Goal: Transaction & Acquisition: Purchase product/service

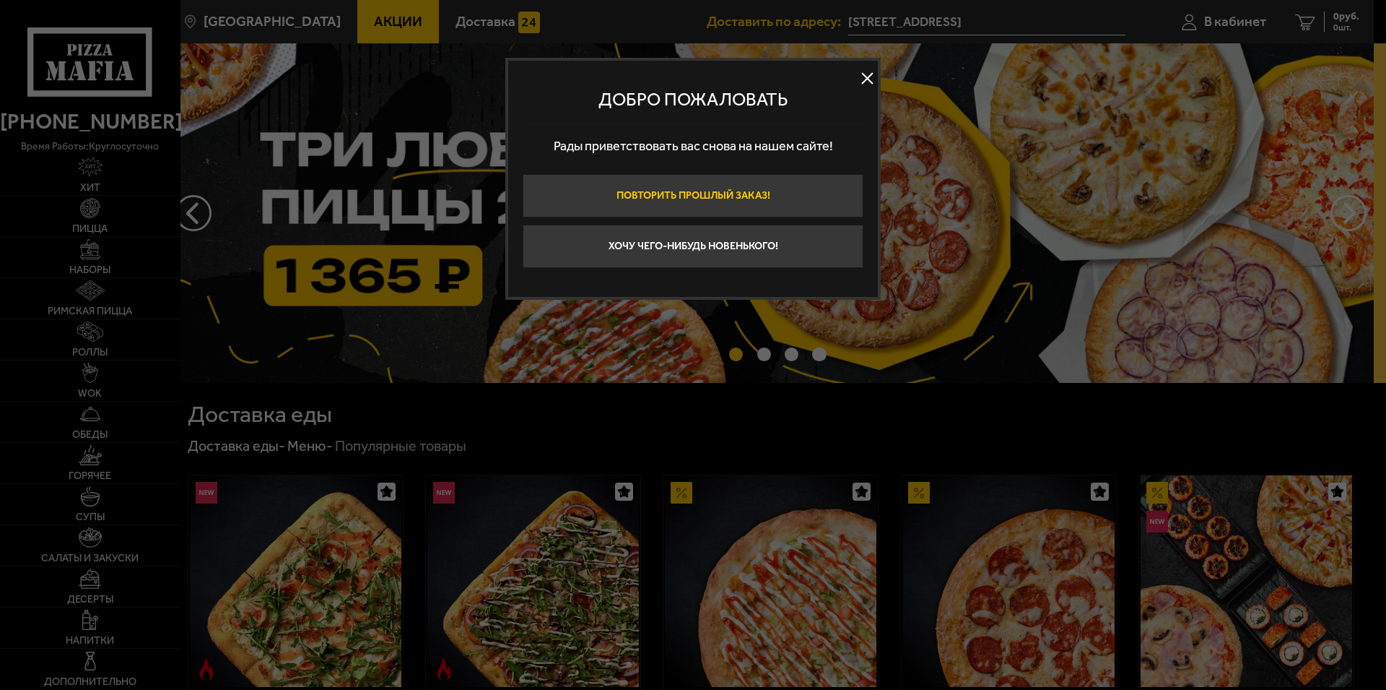
click at [687, 191] on button "Повторить прошлый заказ!" at bounding box center [693, 195] width 341 height 43
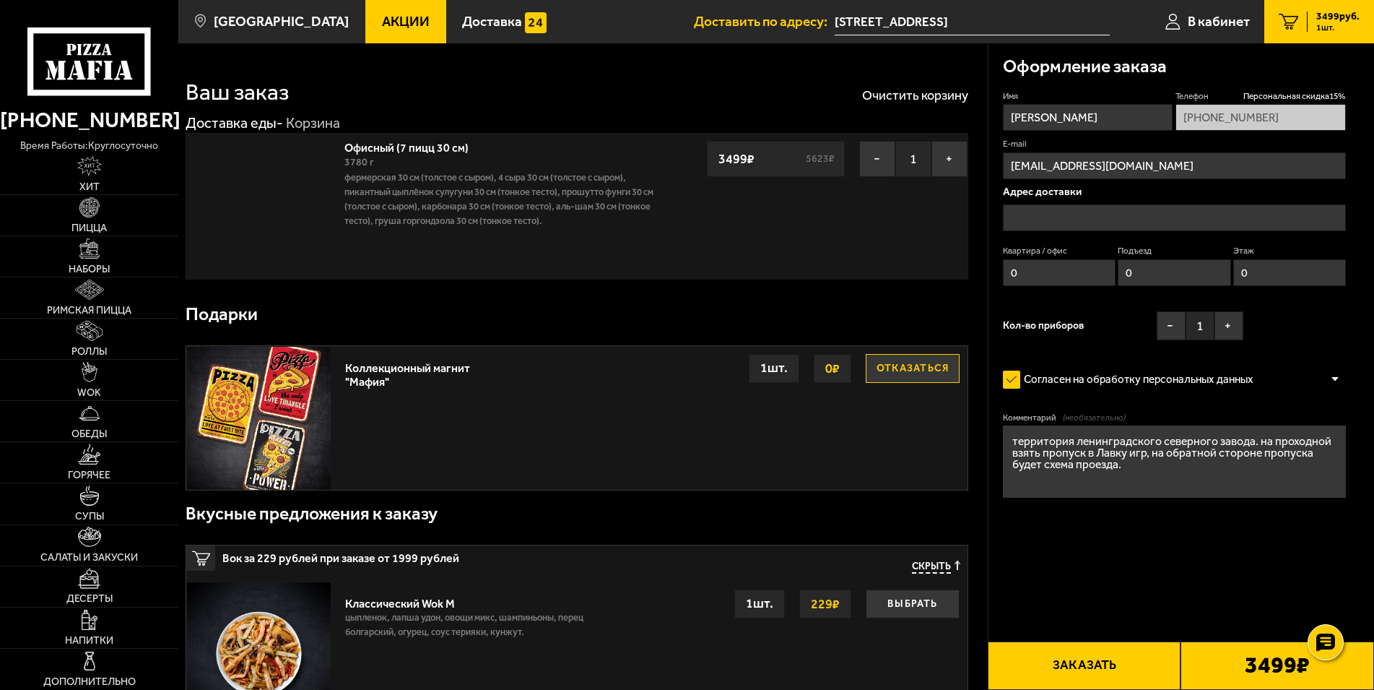
type input "[STREET_ADDRESS]"
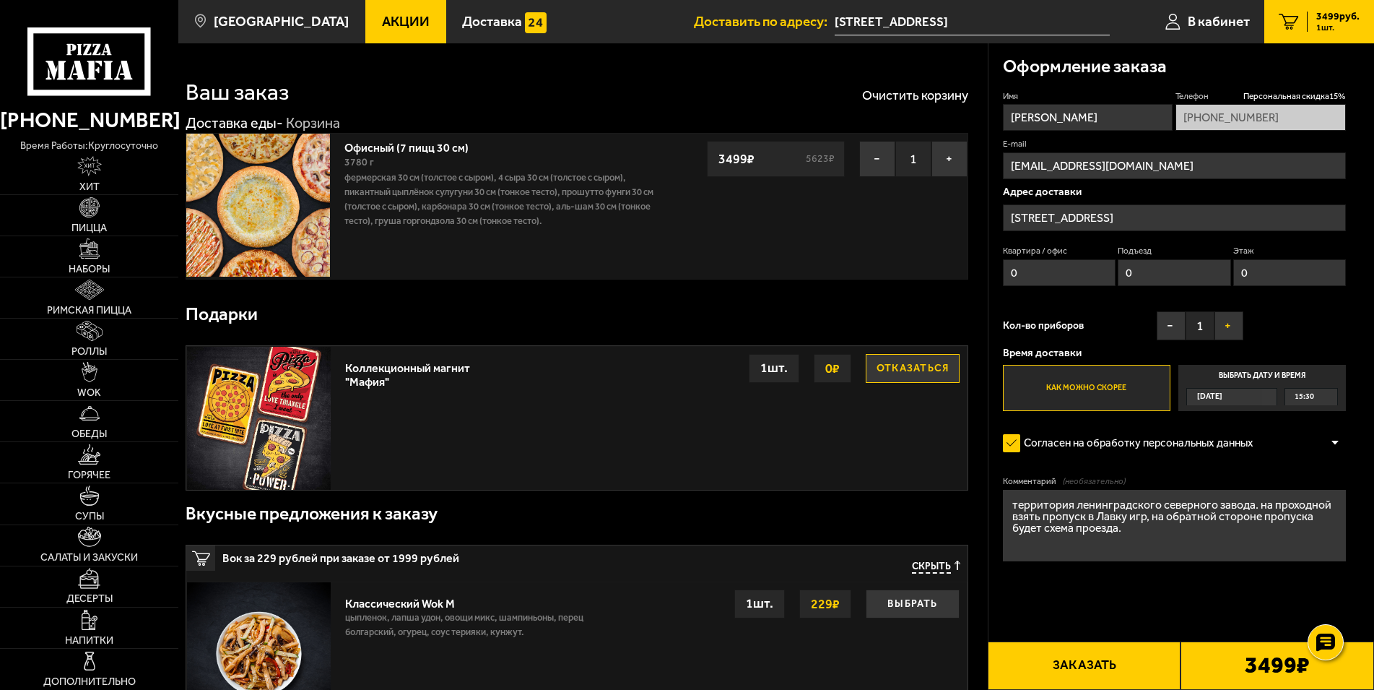
click at [1228, 323] on button "+" at bounding box center [1229, 325] width 29 height 29
click at [1080, 651] on button "Заказать" at bounding box center [1085, 665] width 194 height 48
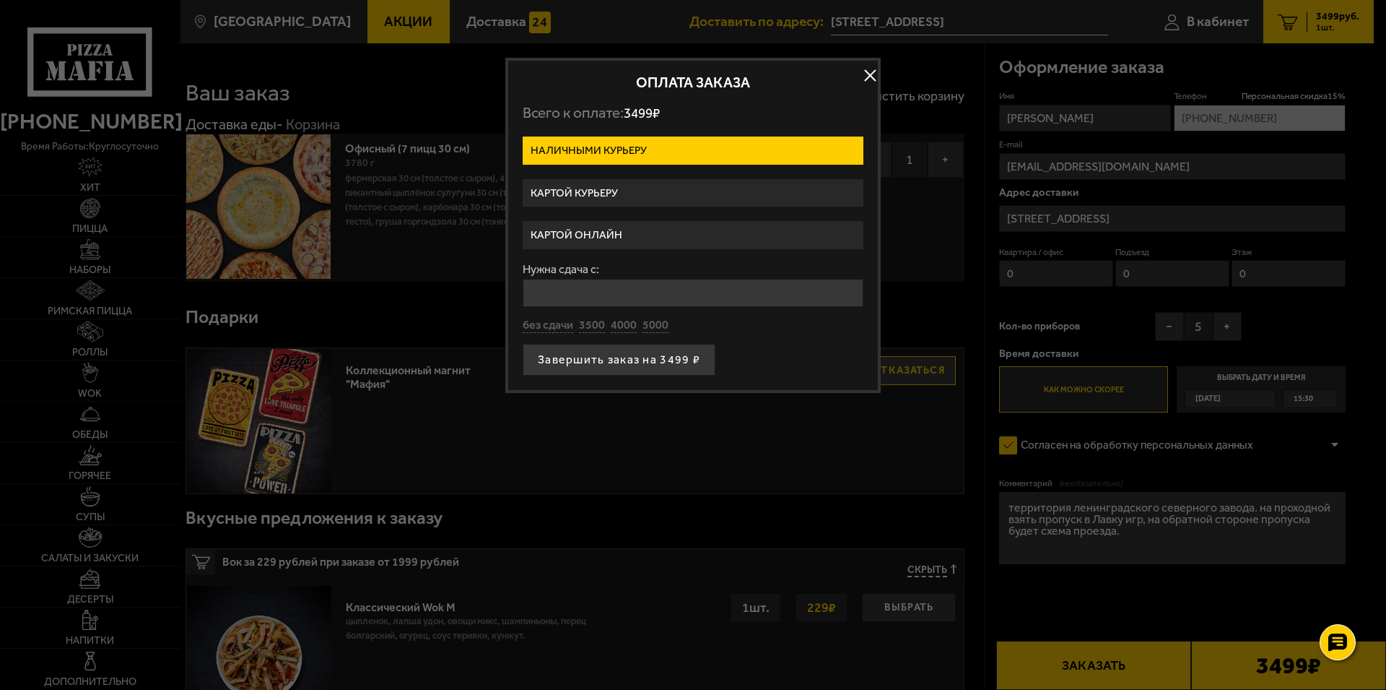
click at [587, 190] on label "Картой курьеру" at bounding box center [693, 193] width 341 height 28
click at [0, 0] on input "Картой курьеру" at bounding box center [0, 0] width 0 height 0
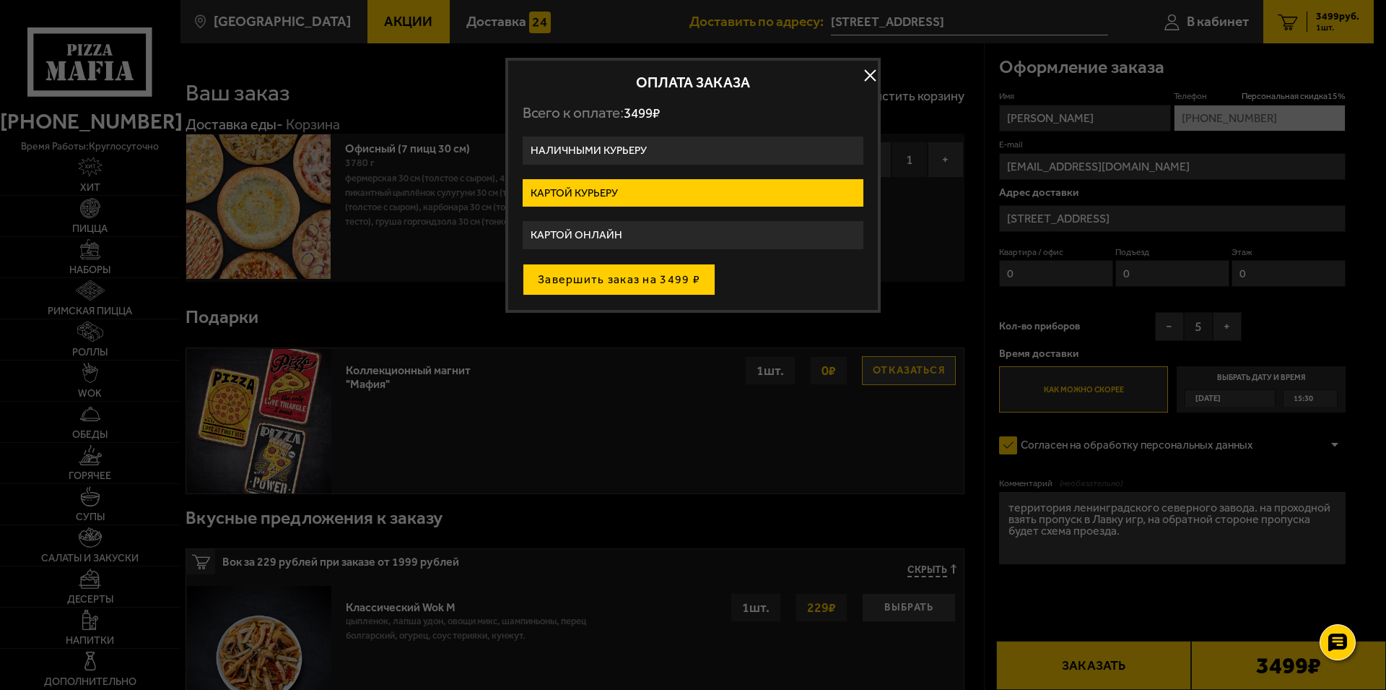
click at [634, 277] on button "Завершить заказ на 3499 ₽" at bounding box center [619, 280] width 193 height 32
